Goal: Information Seeking & Learning: Learn about a topic

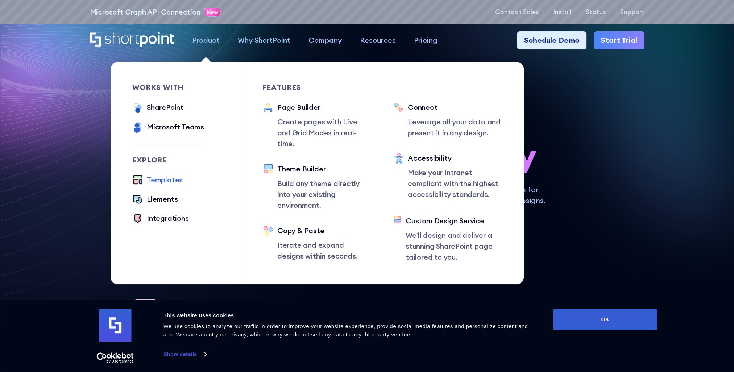
click at [160, 180] on div "Templates" at bounding box center [165, 179] width 36 height 11
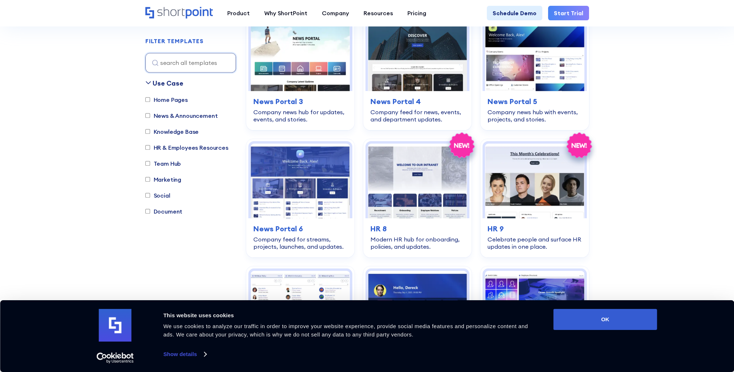
scroll to position [507, 0]
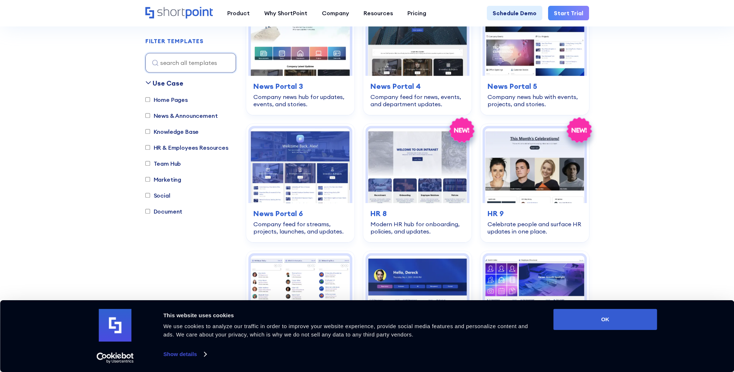
click at [167, 99] on label "Home Pages" at bounding box center [166, 99] width 42 height 9
click at [150, 99] on input "Home Pages" at bounding box center [147, 99] width 5 height 5
checkbox input "true"
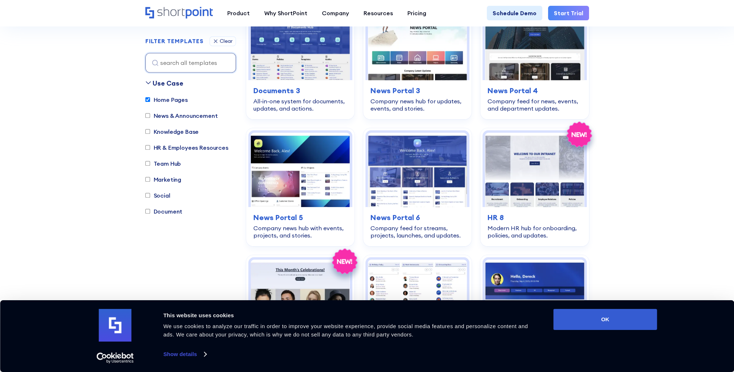
scroll to position [830, 0]
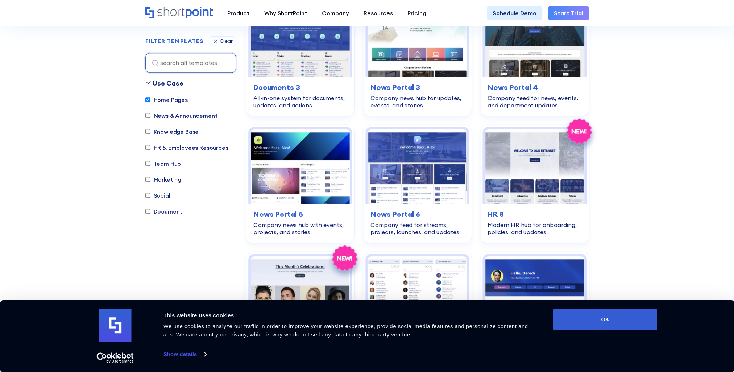
click at [147, 163] on input "Team Hub" at bounding box center [147, 163] width 5 height 5
checkbox input "true"
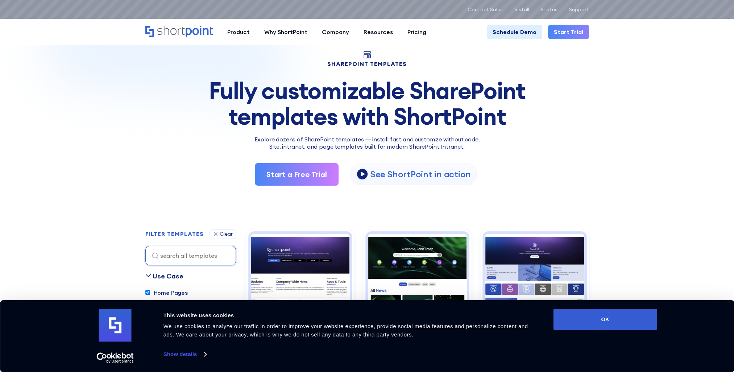
scroll to position [0, 0]
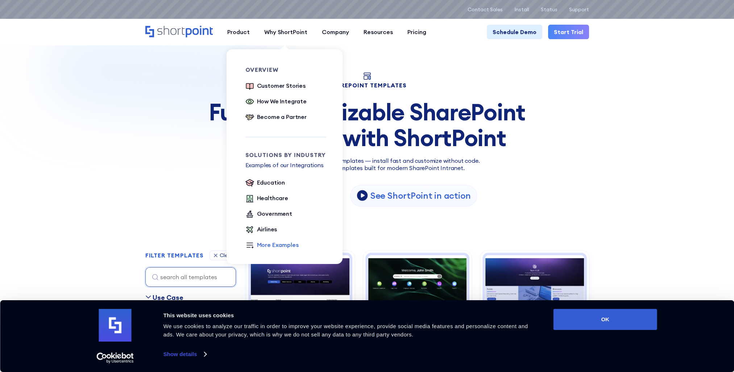
click at [272, 245] on div "More Examples" at bounding box center [278, 244] width 42 height 9
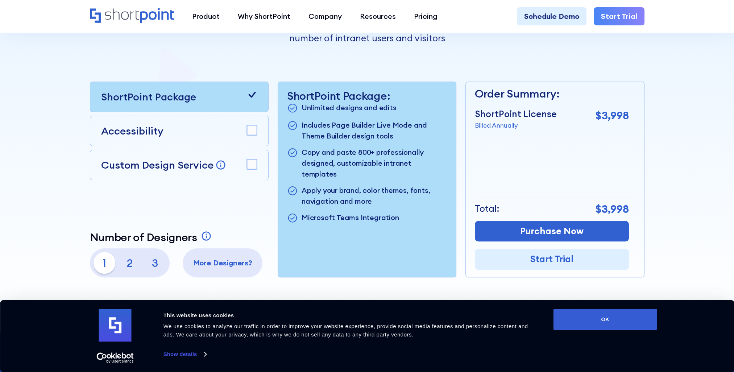
scroll to position [254, 0]
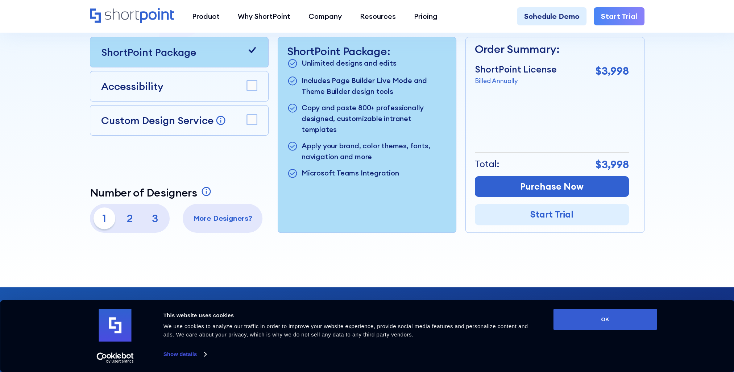
click at [155, 216] on p "3" at bounding box center [155, 218] width 22 height 22
